Goal: Task Accomplishment & Management: Manage account settings

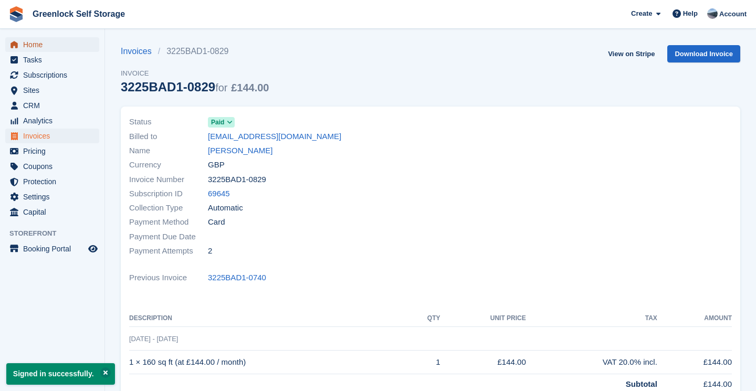
click at [30, 45] on span "Home" at bounding box center [54, 44] width 63 height 15
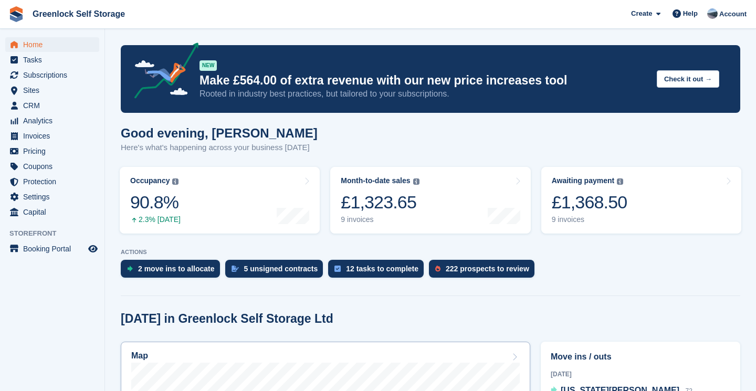
scroll to position [343, 0]
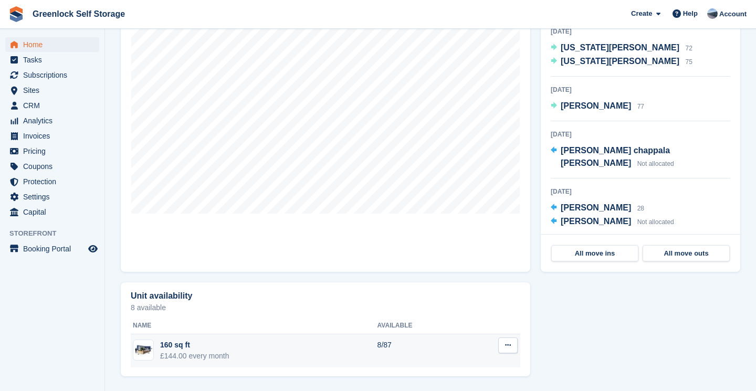
click at [198, 347] on div "160 sq ft" at bounding box center [194, 345] width 69 height 11
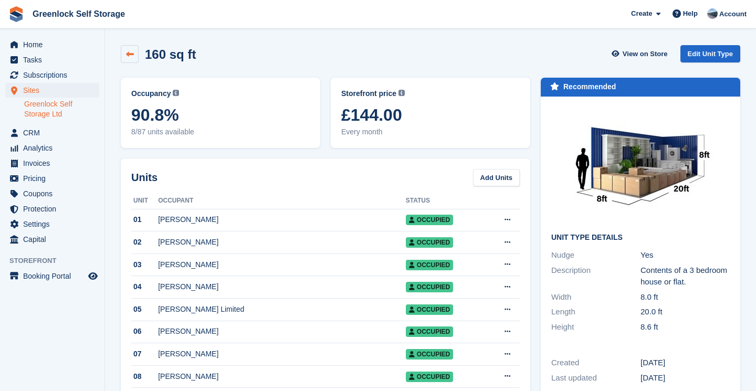
click at [127, 54] on icon at bounding box center [130, 54] width 8 height 8
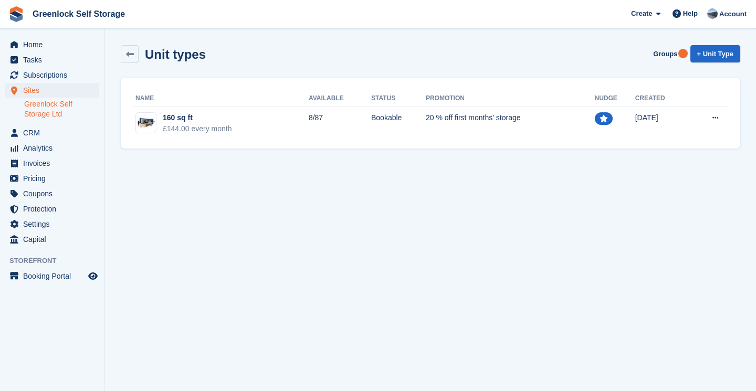
click at [51, 108] on link "Greenlock Self Storage Ltd" at bounding box center [61, 109] width 75 height 20
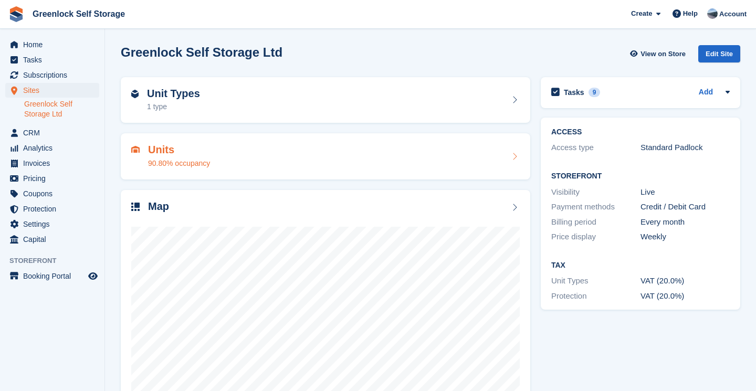
click at [260, 157] on div "Units 90.80% occupancy" at bounding box center [325, 156] width 389 height 25
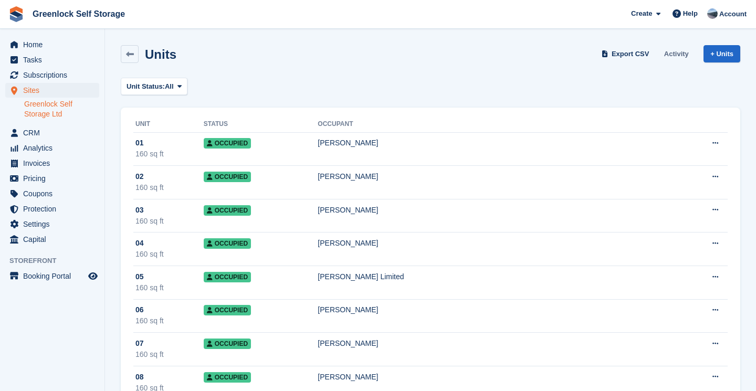
click at [673, 52] on link "Activity" at bounding box center [676, 53] width 33 height 17
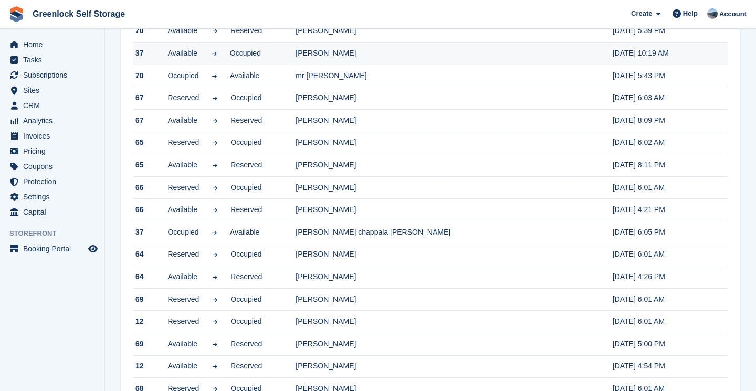
scroll to position [852, 0]
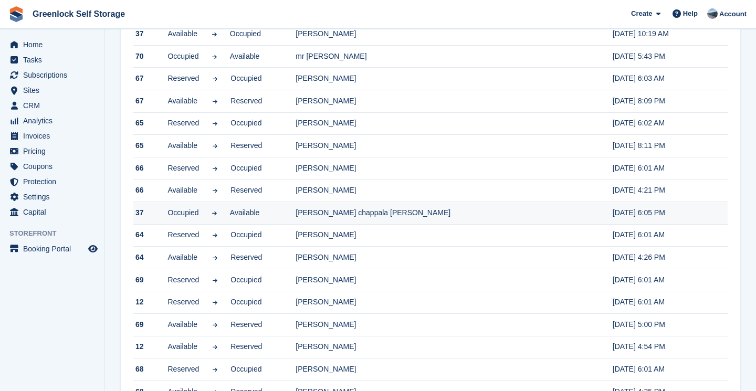
click at [342, 215] on td "[PERSON_NAME] chappala [PERSON_NAME]" at bounding box center [454, 213] width 317 height 23
click at [186, 215] on span "Occupied" at bounding box center [182, 212] width 31 height 11
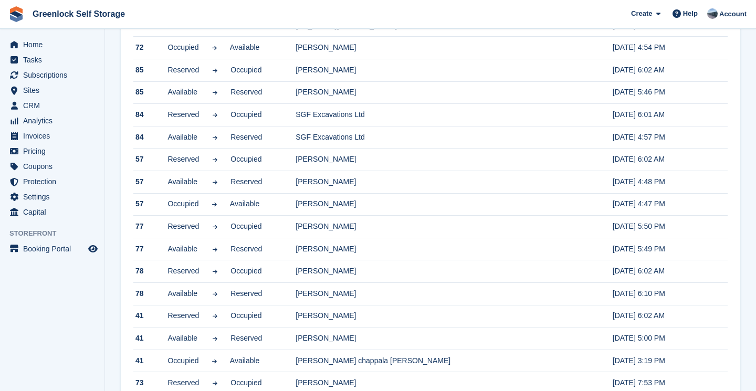
scroll to position [0, 0]
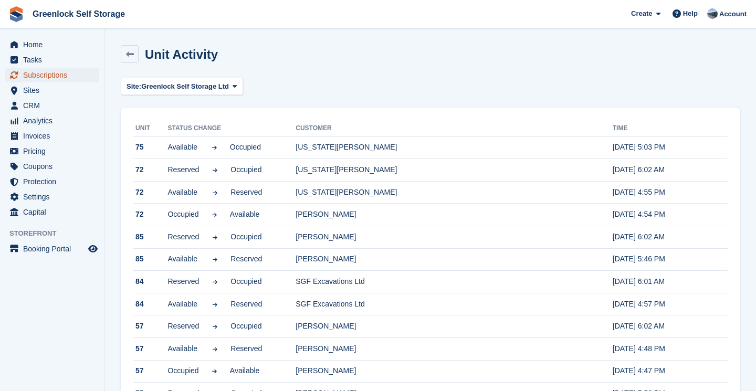
click at [39, 81] on span "Subscriptions" at bounding box center [54, 75] width 63 height 15
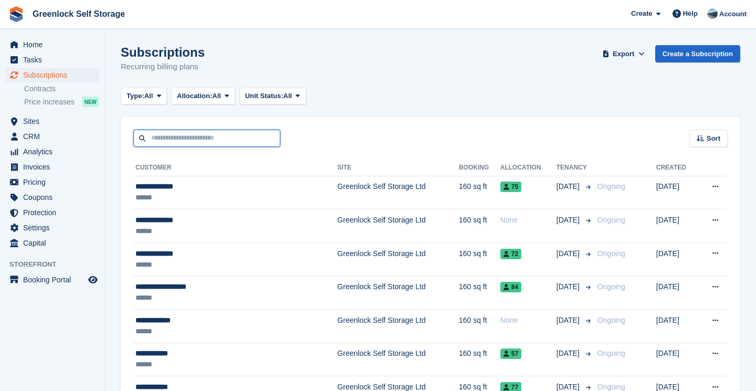
click at [184, 135] on input "text" at bounding box center [206, 138] width 147 height 17
type input "*"
type input "******"
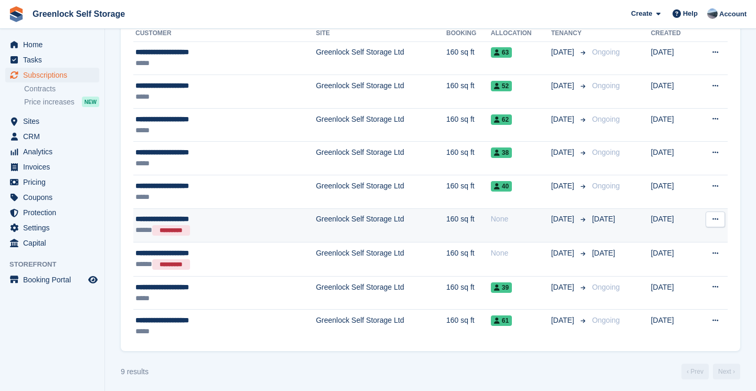
scroll to position [135, 0]
